Goal: Task Accomplishment & Management: Use online tool/utility

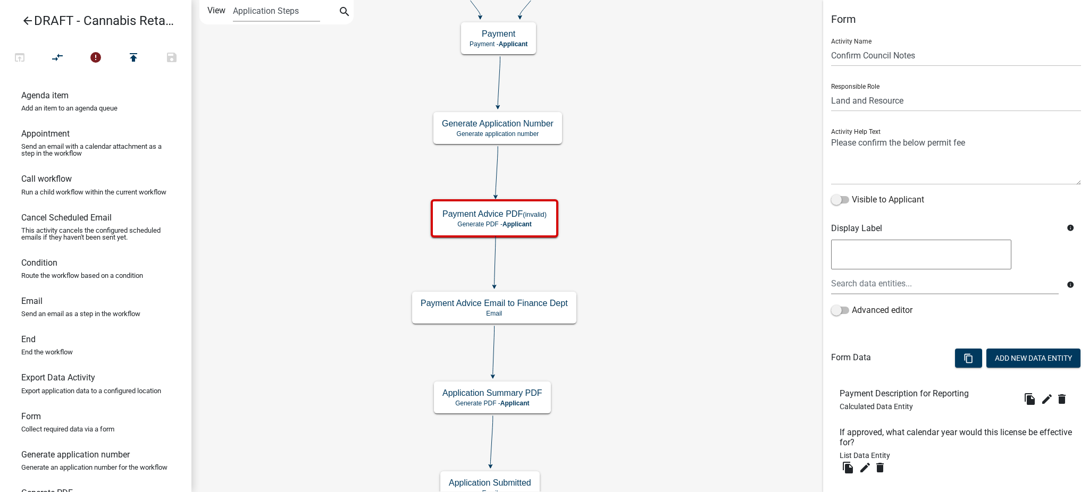
select select "8480AF63-7AD4-4446-8EB2-87DCCDEB9E57"
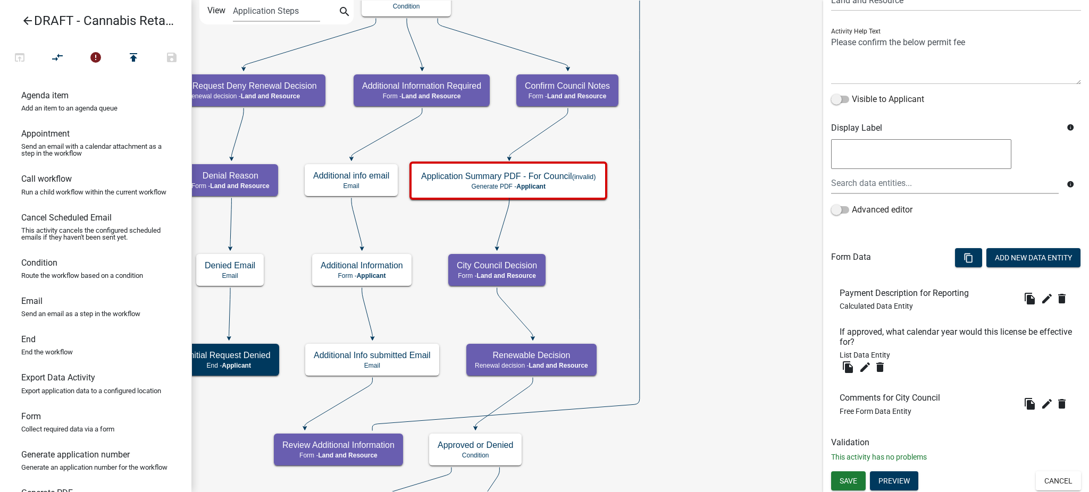
click at [701, 241] on icon "Start Start - Applicant Applicant and Business Information Form - Applicant Req…" at bounding box center [640, 459] width 896 height 917
click at [579, 236] on icon "Start Start - Applicant Applicant and Business Information Form - Applicant Req…" at bounding box center [640, 459] width 896 height 917
click at [728, 295] on icon "Start Start - Applicant Applicant and Business Information Form - Applicant Req…" at bounding box center [640, 459] width 896 height 917
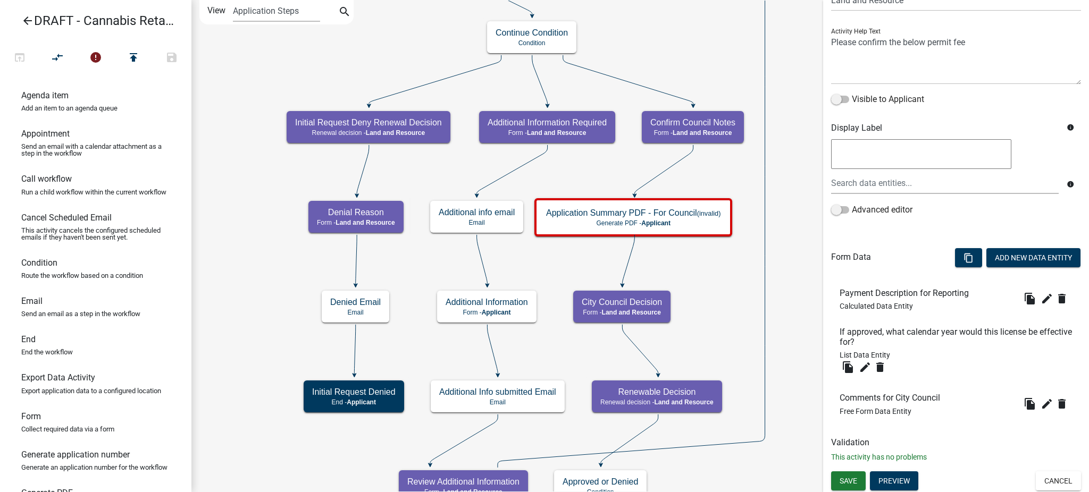
click at [711, 282] on icon "Start Start - Applicant Applicant and Business Information Form - Applicant Req…" at bounding box center [640, 477] width 896 height 953
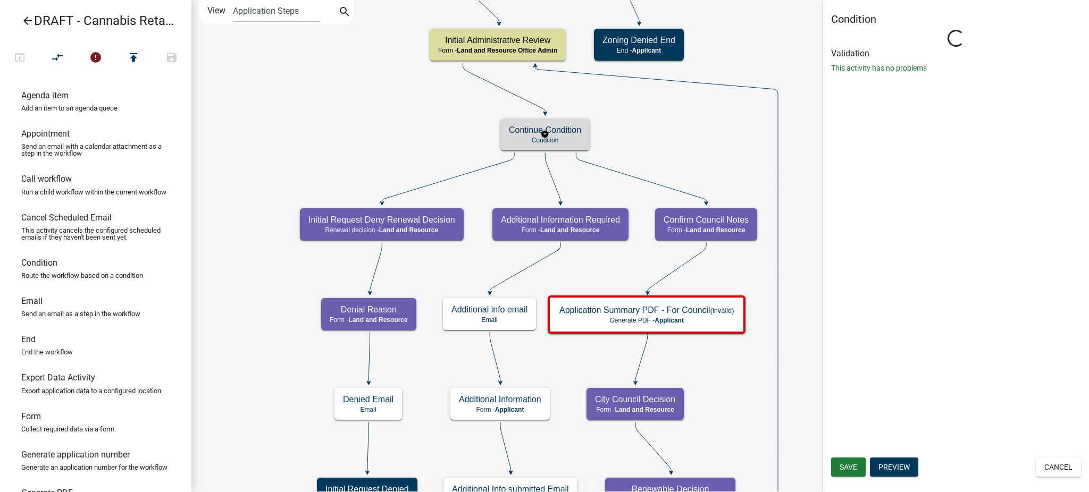
scroll to position [0, 0]
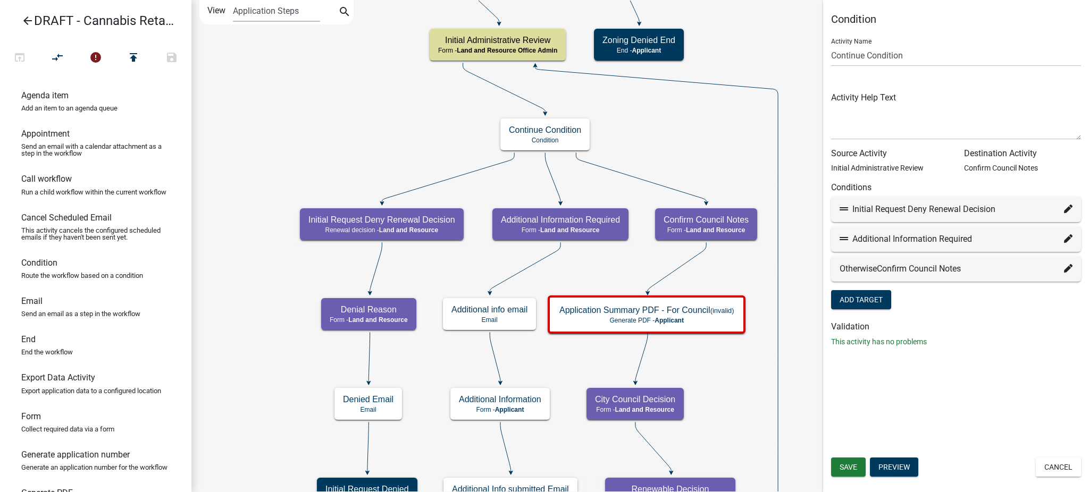
click at [23, 17] on icon "arrow_back" at bounding box center [27, 21] width 13 height 15
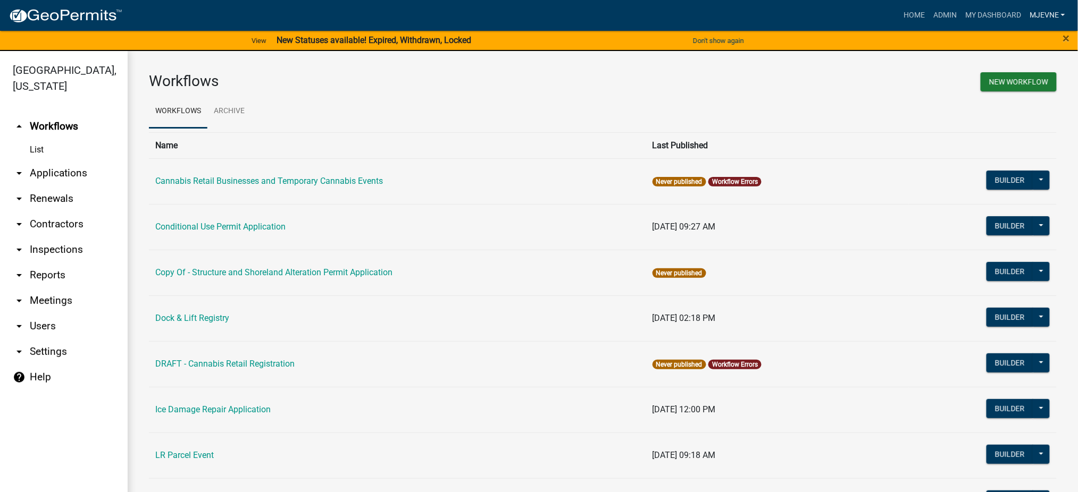
click at [1060, 13] on link "MJevne" at bounding box center [1047, 15] width 44 height 20
click at [1000, 129] on link "Logout" at bounding box center [1023, 129] width 91 height 26
